Goal: Navigation & Orientation: Find specific page/section

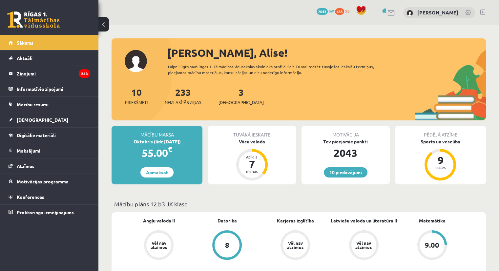
click at [61, 37] on link "Sākums" at bounding box center [50, 42] width 82 height 15
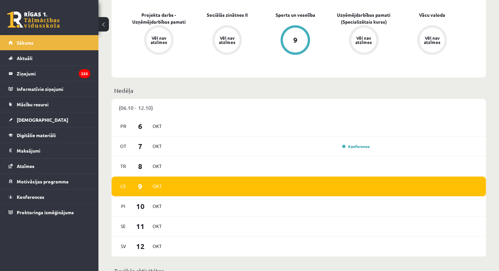
scroll to position [270, 0]
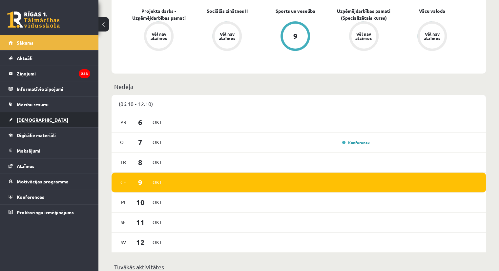
click at [32, 122] on link "[DEMOGRAPHIC_DATA]" at bounding box center [50, 119] width 82 height 15
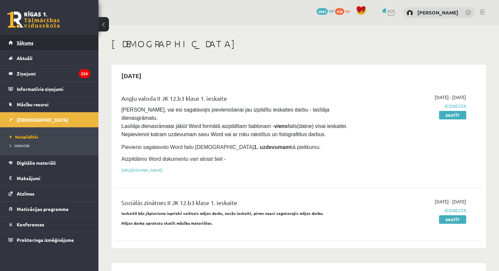
click at [22, 45] on span "Sākums" at bounding box center [25, 43] width 17 height 6
